Goal: Task Accomplishment & Management: Manage account settings

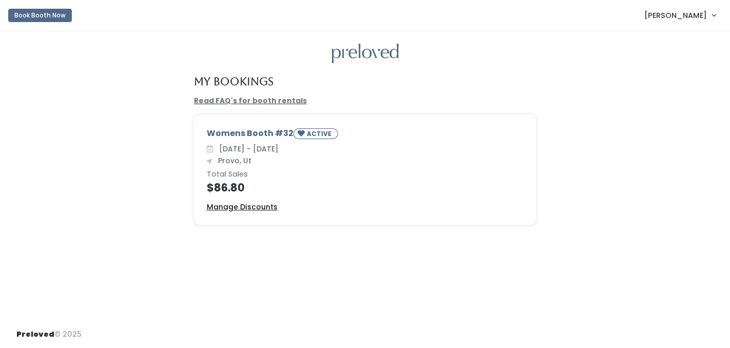
click at [253, 211] on u "Manage Discounts" at bounding box center [242, 207] width 71 height 10
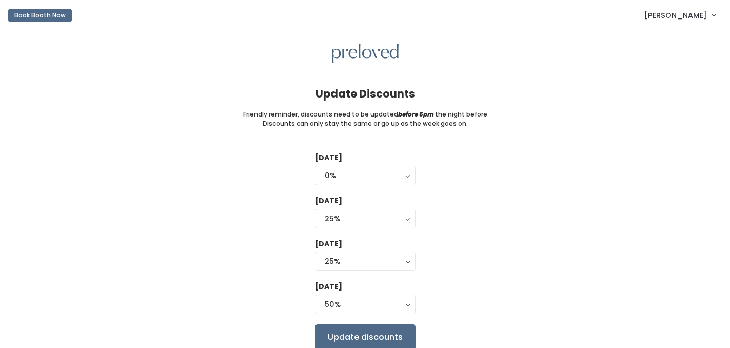
scroll to position [43, 0]
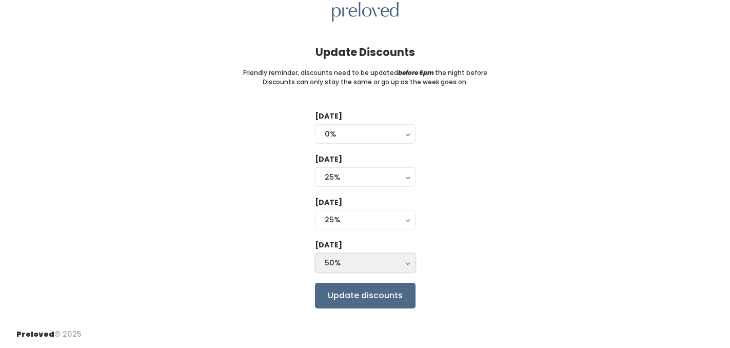
click at [384, 266] on div "50%" at bounding box center [365, 262] width 81 height 11
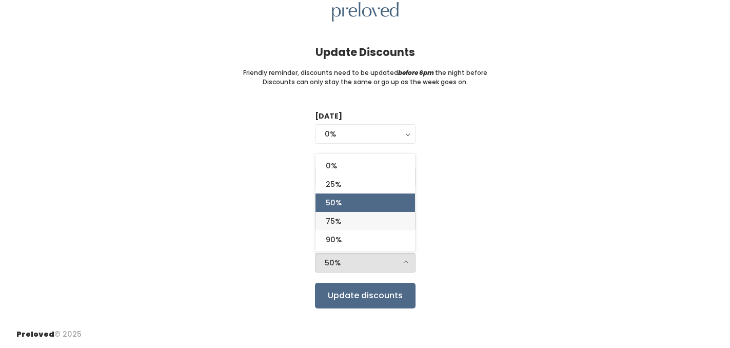
click at [360, 225] on link "75%" at bounding box center [366, 221] width 100 height 18
select select "75%"
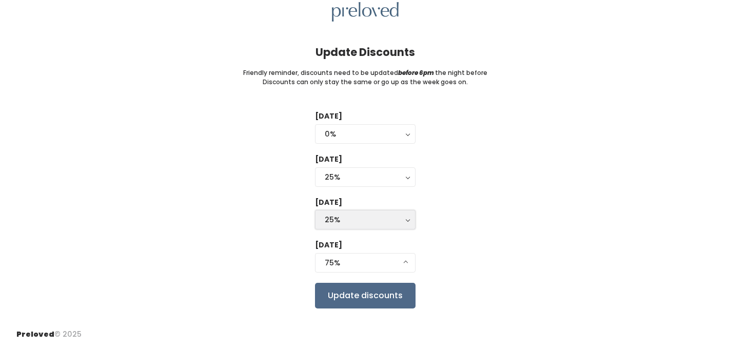
click at [375, 223] on div "25%" at bounding box center [365, 219] width 81 height 11
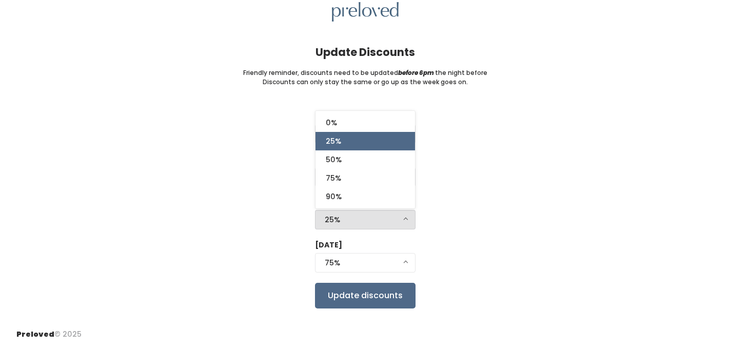
click at [375, 223] on div "25%" at bounding box center [365, 219] width 81 height 11
